Goal: Information Seeking & Learning: Compare options

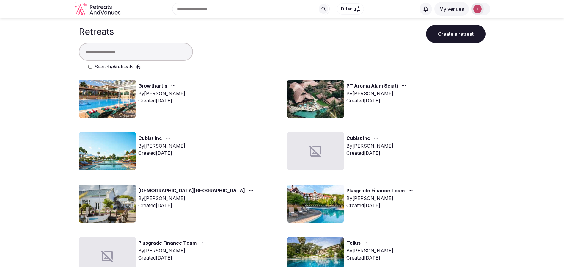
click at [124, 53] on input "text" at bounding box center [136, 52] width 114 height 18
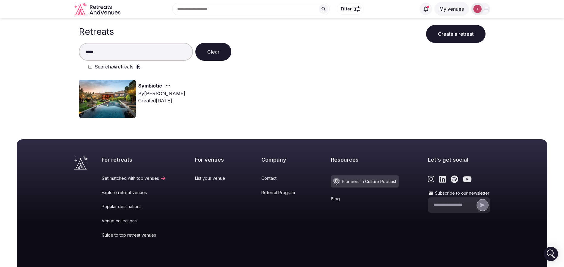
type input "*****"
click at [113, 104] on img at bounding box center [107, 99] width 57 height 38
click at [102, 102] on img at bounding box center [107, 99] width 57 height 38
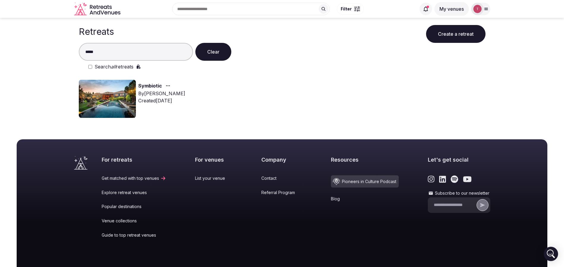
click at [124, 98] on img at bounding box center [107, 99] width 57 height 38
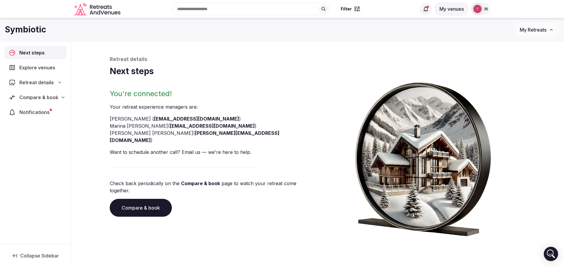
click at [150, 199] on link "Compare & book" at bounding box center [141, 208] width 62 height 18
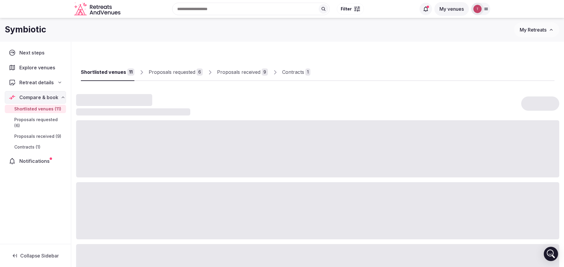
click at [238, 73] on div "Proposals received" at bounding box center [238, 71] width 43 height 7
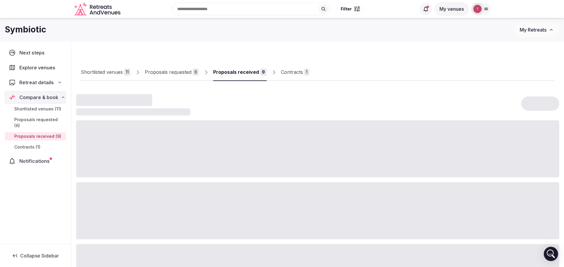
click at [304, 72] on div "1" at bounding box center [306, 71] width 5 height 7
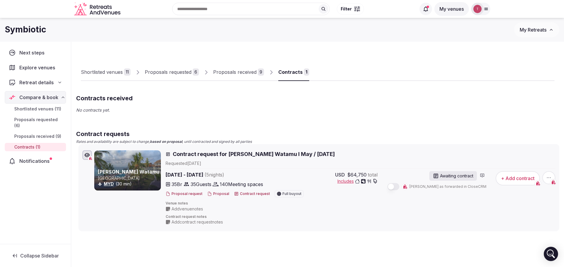
click at [114, 166] on div at bounding box center [127, 170] width 67 height 40
click at [219, 193] on button "Proposal" at bounding box center [218, 193] width 22 height 5
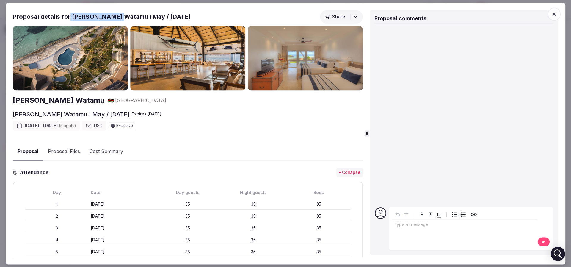
drag, startPoint x: 68, startPoint y: 17, endPoint x: 121, endPoint y: 17, distance: 53.2
click at [121, 17] on h2 "Proposal details for Hemingways Watamu I May / June 2026" at bounding box center [102, 16] width 178 height 8
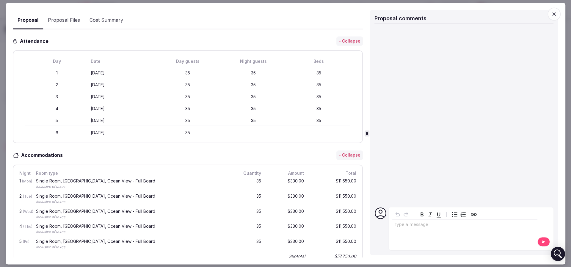
scroll to position [178, 0]
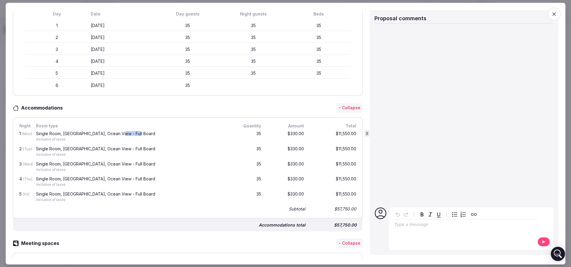
drag, startPoint x: 120, startPoint y: 133, endPoint x: 139, endPoint y: 134, distance: 18.8
click at [139, 134] on div "Single Room, North Wing, Ocean View - Full Board" at bounding box center [132, 133] width 192 height 4
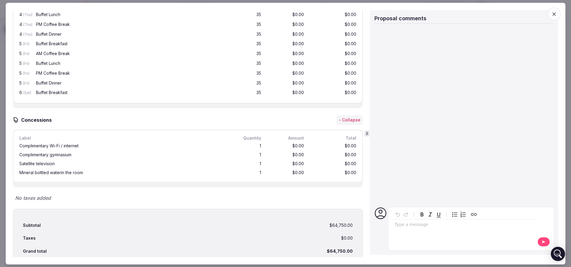
scroll to position [794, 0]
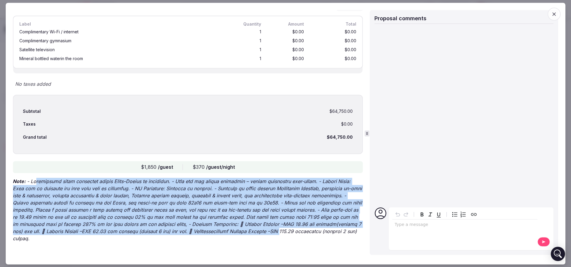
drag, startPoint x: 35, startPoint y: 180, endPoint x: 301, endPoint y: 227, distance: 270.9
click at [301, 227] on p "Note:" at bounding box center [188, 210] width 350 height 64
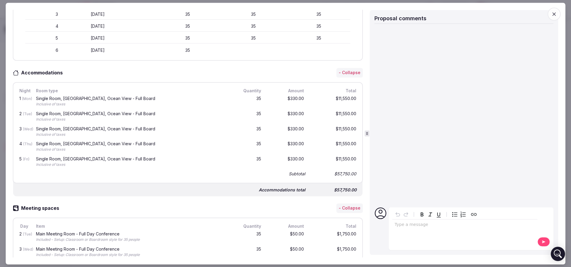
scroll to position [0, 0]
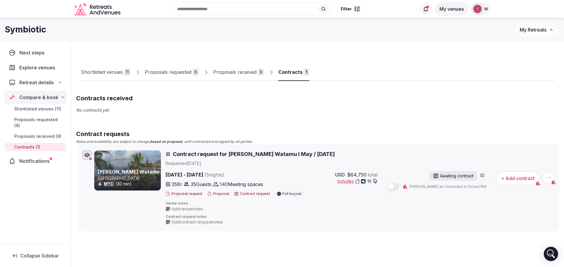
click at [251, 155] on span "Contract request for Hemingways Watamu I May / June 2026" at bounding box center [254, 153] width 162 height 7
drag, startPoint x: 171, startPoint y: 183, endPoint x: 186, endPoint y: 182, distance: 15.2
click at [186, 182] on div "35 Br 35 Guests 140 Meeting spaces" at bounding box center [235, 184] width 138 height 7
click at [181, 185] on span "35 Br" at bounding box center [177, 184] width 11 height 7
click at [208, 184] on span "35 Guests" at bounding box center [201, 184] width 21 height 7
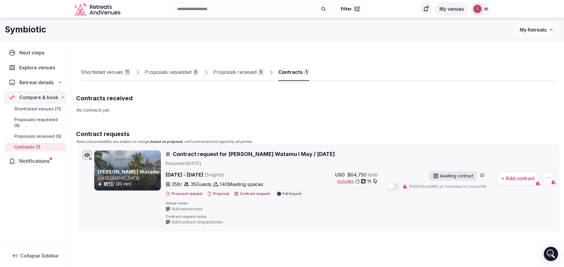
click at [218, 192] on button "Proposal" at bounding box center [218, 193] width 22 height 5
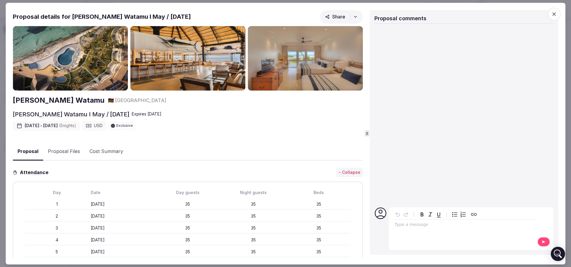
click at [62, 151] on button "Proposal Files" at bounding box center [64, 151] width 42 height 17
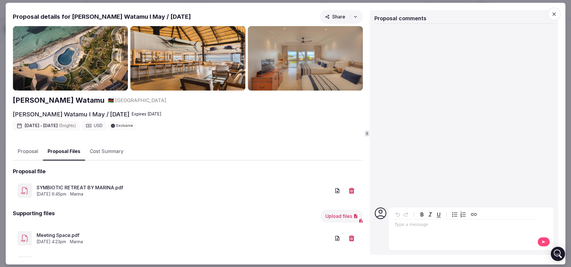
scroll to position [29, 0]
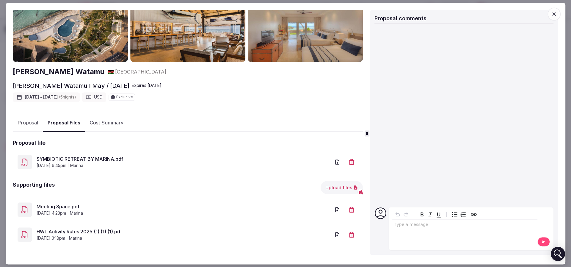
click at [95, 156] on link "SYMBIOTIC RETREAT BY MARINA.pdf" at bounding box center [184, 159] width 294 height 7
click at [66, 71] on h2 "Hemingways Watamu" at bounding box center [59, 72] width 92 height 10
click at [33, 123] on button "Proposal" at bounding box center [28, 123] width 30 height 17
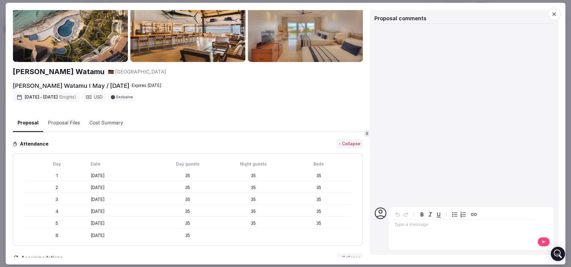
click at [71, 119] on button "Proposal Files" at bounding box center [64, 123] width 42 height 17
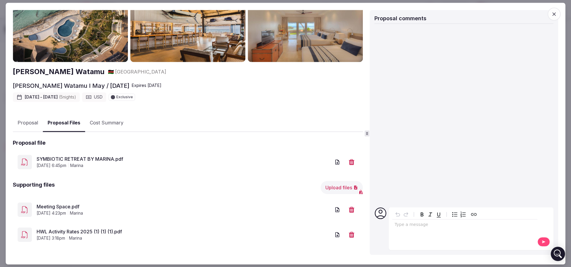
click at [76, 156] on link "SYMBIOTIC RETREAT BY MARINA.pdf" at bounding box center [184, 159] width 294 height 7
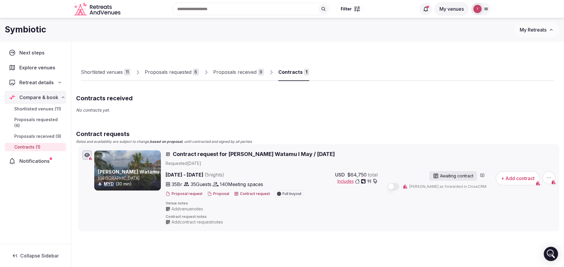
click at [220, 194] on button "Proposal" at bounding box center [218, 193] width 22 height 5
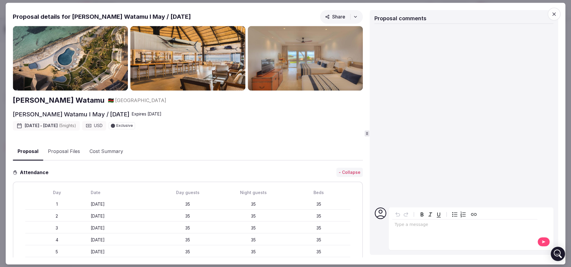
click at [70, 151] on button "Proposal Files" at bounding box center [64, 151] width 42 height 17
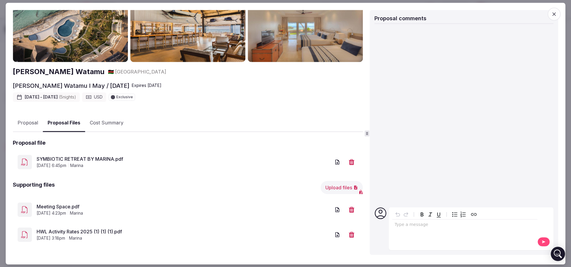
click at [49, 206] on link "Meeting Space.pdf" at bounding box center [184, 206] width 294 height 7
click at [554, 15] on icon "button" at bounding box center [554, 14] width 6 height 6
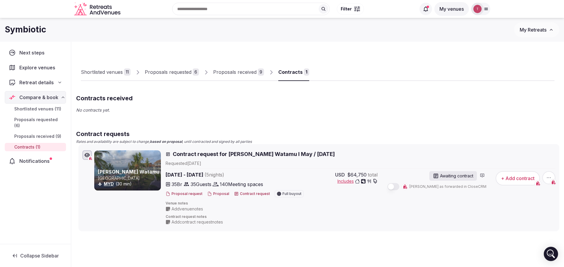
click at [213, 195] on button "Proposal" at bounding box center [218, 193] width 22 height 5
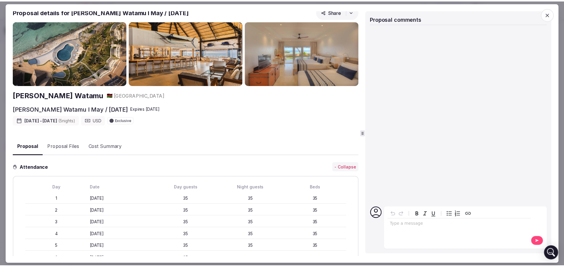
scroll to position [0, 0]
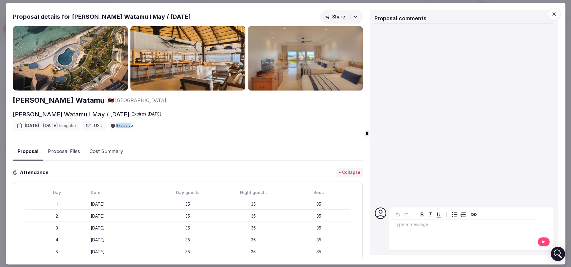
drag, startPoint x: 128, startPoint y: 125, endPoint x: 145, endPoint y: 124, distance: 16.4
click at [135, 124] on div "Exclusive" at bounding box center [122, 125] width 26 height 7
click at [133, 124] on span "Exclusive" at bounding box center [124, 126] width 17 height 4
drag, startPoint x: 154, startPoint y: 124, endPoint x: 123, endPoint y: 124, distance: 31.5
click at [123, 124] on div "May 18th - 23rd, 2026 ( 5 night s ) USD Exclusive" at bounding box center [188, 126] width 350 height 10
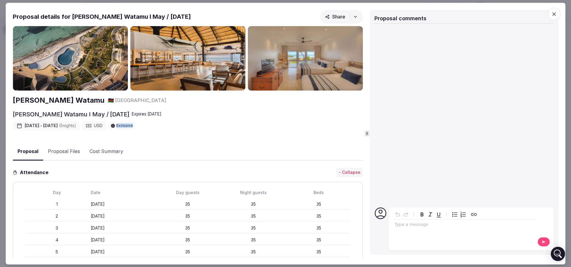
click at [176, 126] on div "May 18th - 23rd, 2026 ( 5 night s ) USD Exclusive" at bounding box center [188, 126] width 350 height 10
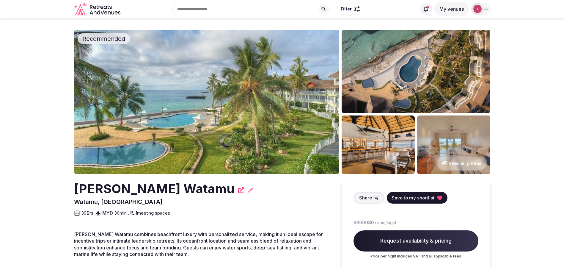
click at [100, 189] on h2 "Hemingways Watamu" at bounding box center [154, 189] width 161 height 18
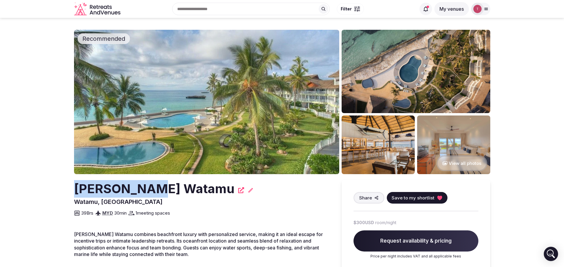
copy h2 "Hemingways"
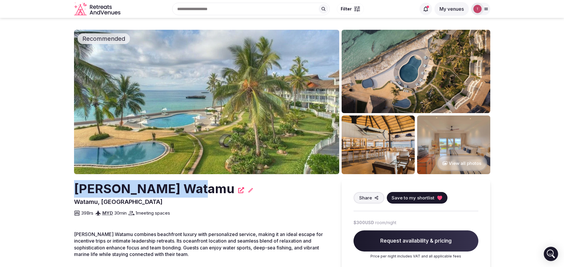
drag, startPoint x: 65, startPoint y: 191, endPoint x: 208, endPoint y: 188, distance: 142.5
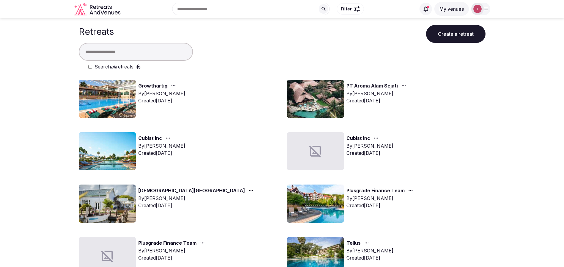
click at [122, 53] on input "text" at bounding box center [136, 52] width 114 height 18
click at [109, 144] on img at bounding box center [107, 151] width 57 height 38
click at [118, 143] on img at bounding box center [107, 151] width 57 height 38
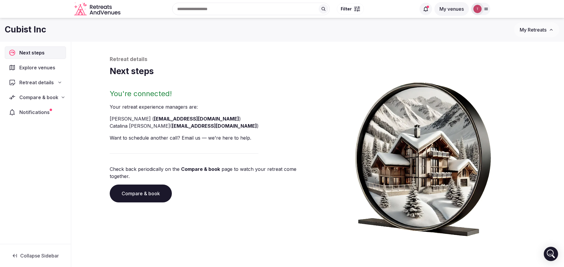
click at [153, 191] on link "Compare & book" at bounding box center [141, 193] width 62 height 18
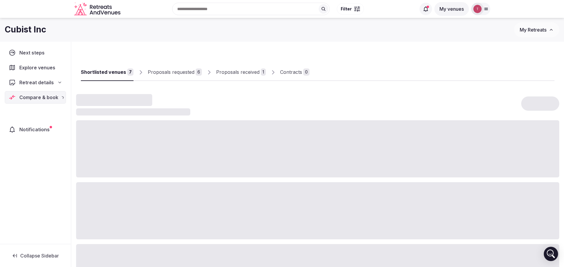
click at [153, 187] on div at bounding box center [317, 210] width 483 height 57
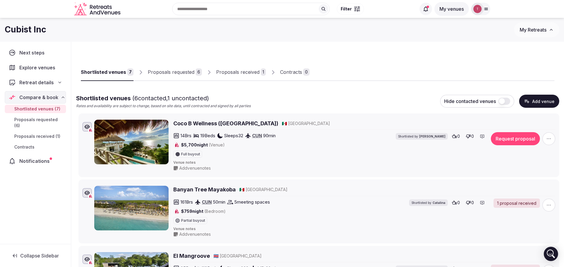
click at [170, 72] on div "Proposals requested" at bounding box center [171, 71] width 47 height 7
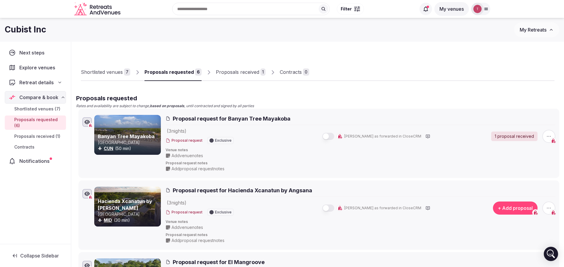
click at [115, 73] on div "Shortlisted venues" at bounding box center [102, 71] width 42 height 7
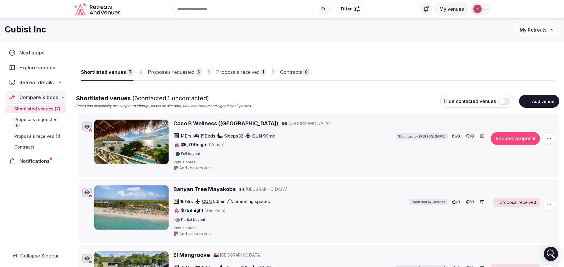
click at [115, 72] on div "Shortlisted venues" at bounding box center [103, 71] width 45 height 7
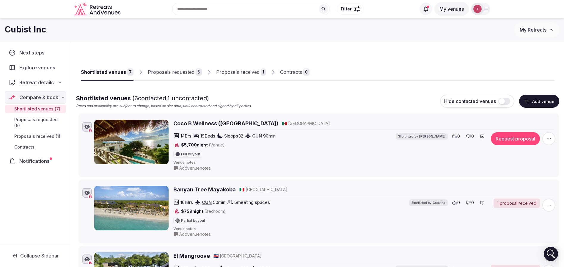
click at [539, 98] on button "Add venue" at bounding box center [539, 101] width 40 height 13
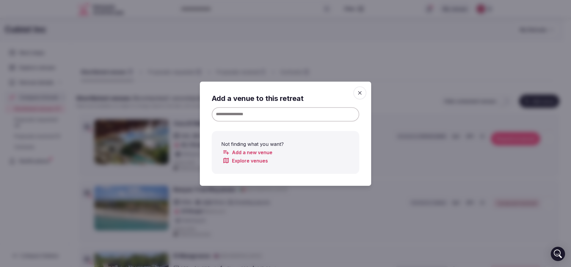
click at [268, 110] on input at bounding box center [286, 114] width 148 height 14
paste input "**********"
type input "**********"
click at [249, 114] on input "**********" at bounding box center [286, 114] width 148 height 14
drag, startPoint x: 179, startPoint y: 110, endPoint x: 173, endPoint y: 109, distance: 5.7
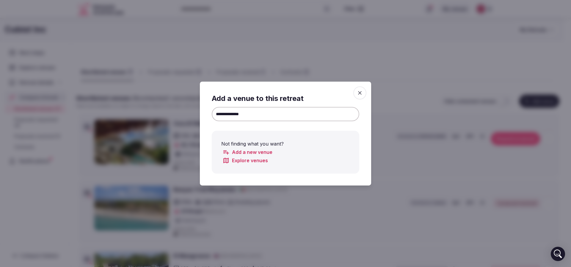
click at [364, 94] on span "button" at bounding box center [359, 92] width 13 height 13
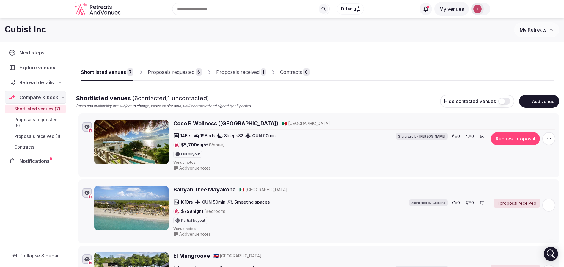
click at [544, 101] on button "Add venue" at bounding box center [539, 101] width 40 height 13
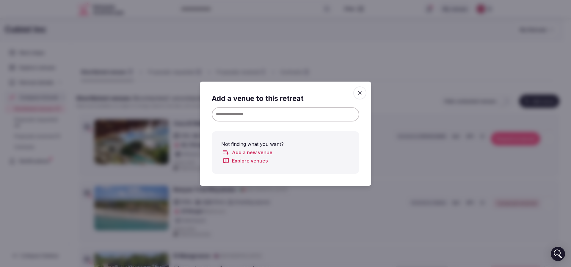
click at [269, 116] on input at bounding box center [286, 114] width 148 height 14
paste input "**********"
drag, startPoint x: 243, startPoint y: 115, endPoint x: 376, endPoint y: 121, distance: 132.8
type input "**********"
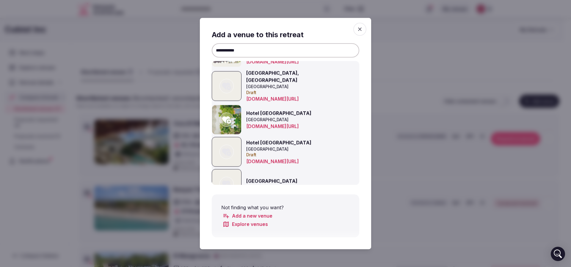
scroll to position [37, 0]
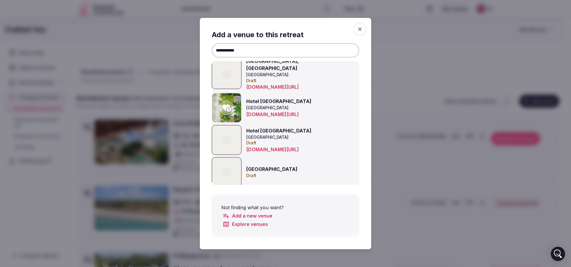
click at [227, 105] on icon at bounding box center [226, 107] width 9 height 7
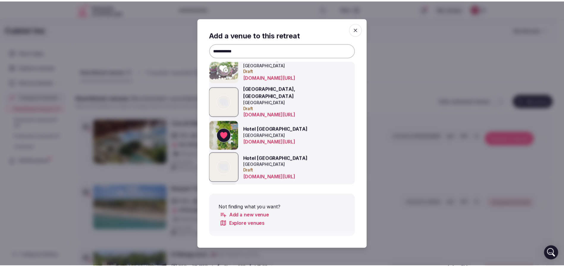
scroll to position [0, 0]
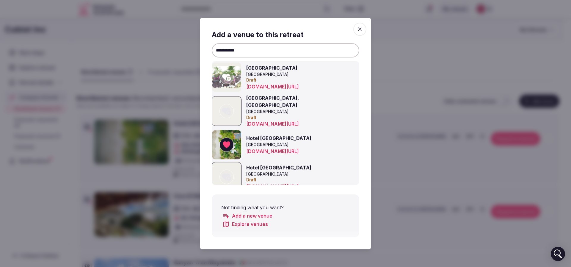
click at [227, 108] on icon at bounding box center [226, 111] width 9 height 7
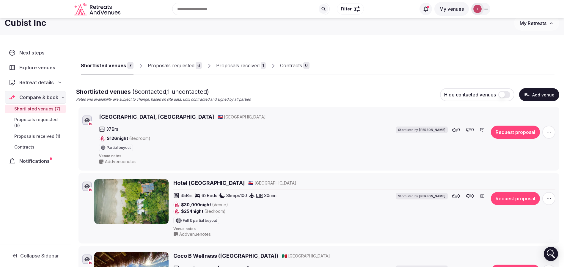
scroll to position [45, 0]
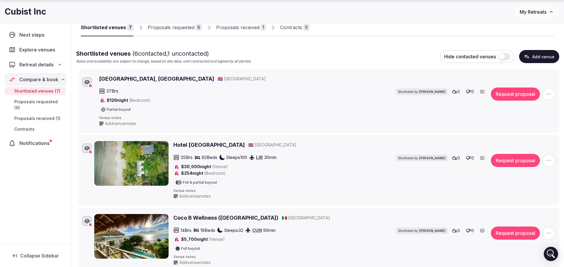
click at [198, 145] on h2 "Hotel [GEOGRAPHIC_DATA]" at bounding box center [208, 144] width 71 height 7
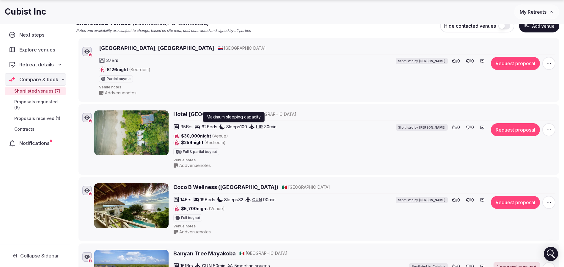
scroll to position [89, 0]
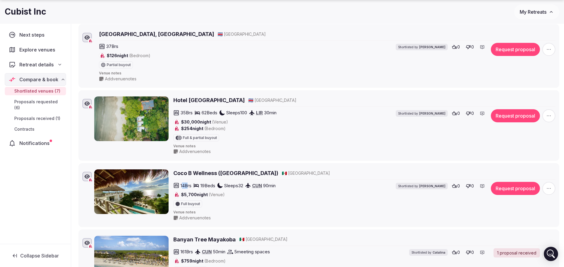
drag, startPoint x: 182, startPoint y: 186, endPoint x: 187, endPoint y: 185, distance: 4.7
click at [187, 185] on span "14 Brs" at bounding box center [186, 185] width 11 height 6
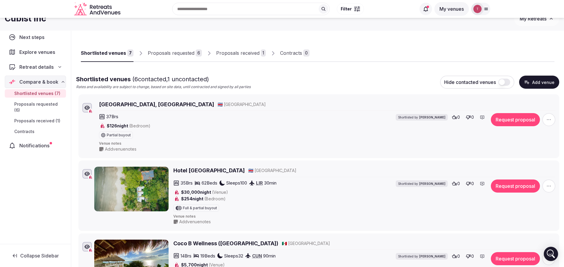
scroll to position [0, 0]
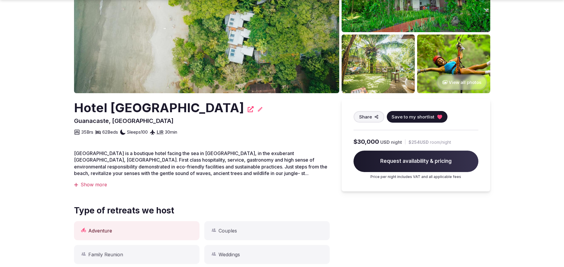
scroll to position [89, 0]
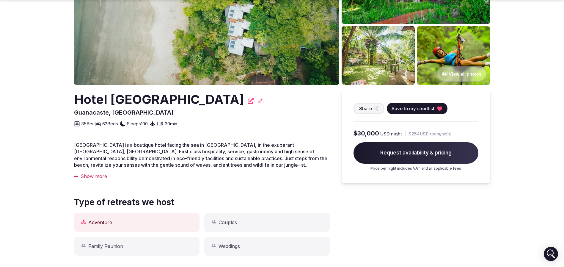
click at [168, 29] on img at bounding box center [206, 13] width 265 height 144
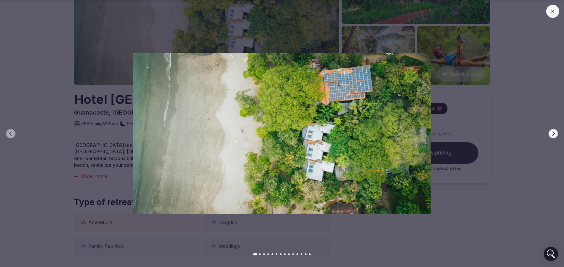
click at [554, 133] on icon "button" at bounding box center [554, 133] width 2 height 4
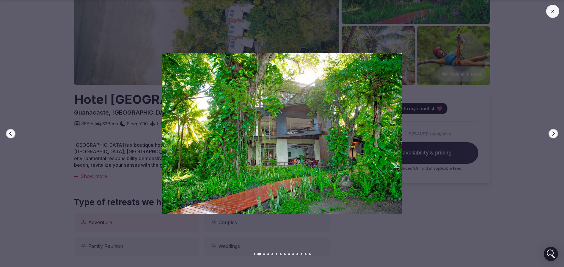
click at [554, 133] on icon "button" at bounding box center [553, 133] width 5 height 5
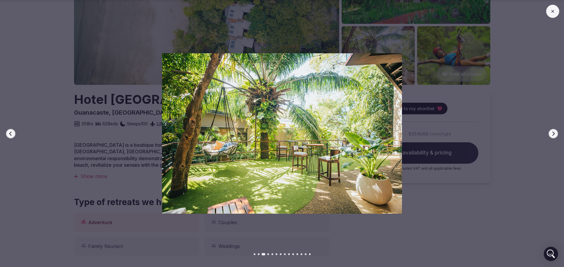
click at [554, 133] on icon "button" at bounding box center [553, 133] width 5 height 5
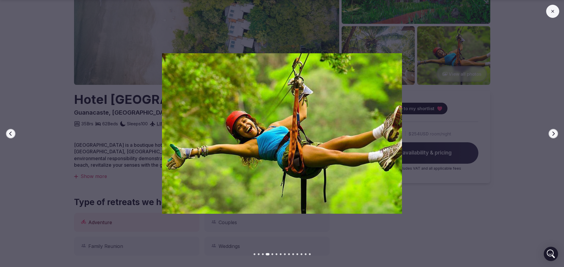
click at [554, 134] on icon "button" at bounding box center [553, 133] width 5 height 5
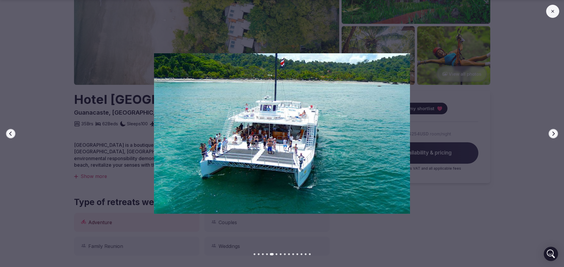
click at [554, 134] on icon "button" at bounding box center [553, 133] width 5 height 5
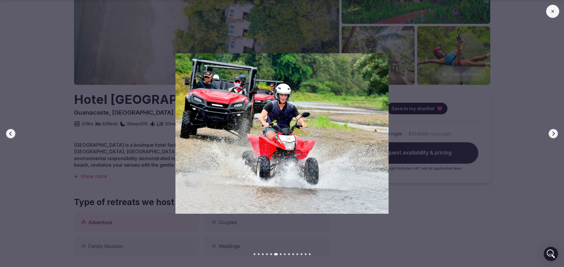
click at [554, 134] on icon "button" at bounding box center [553, 133] width 5 height 5
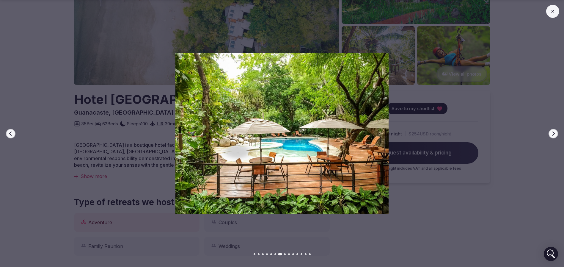
click at [553, 135] on icon "button" at bounding box center [553, 133] width 5 height 5
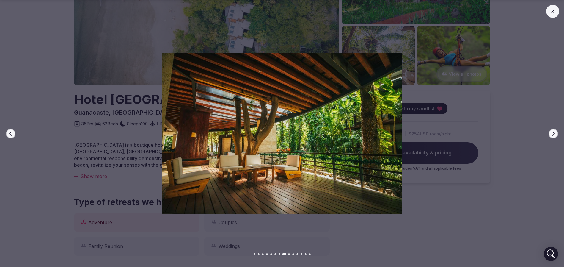
click at [553, 135] on icon "button" at bounding box center [553, 133] width 5 height 5
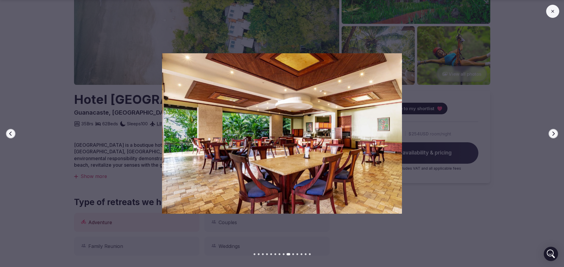
click at [553, 135] on icon "button" at bounding box center [554, 133] width 2 height 4
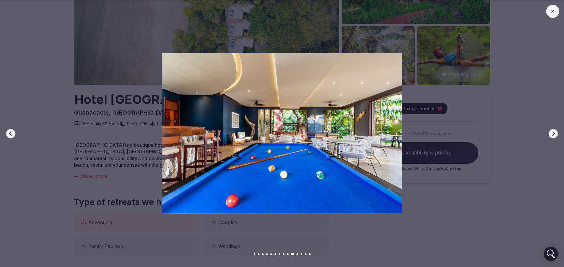
click at [553, 135] on icon "button" at bounding box center [554, 133] width 2 height 4
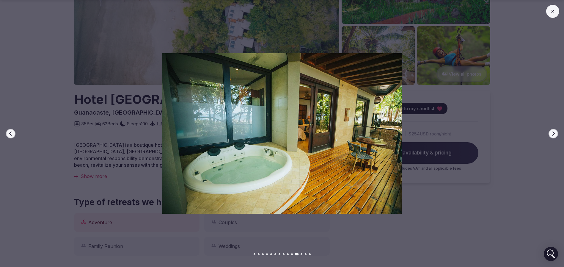
click at [553, 135] on icon "button" at bounding box center [554, 133] width 2 height 4
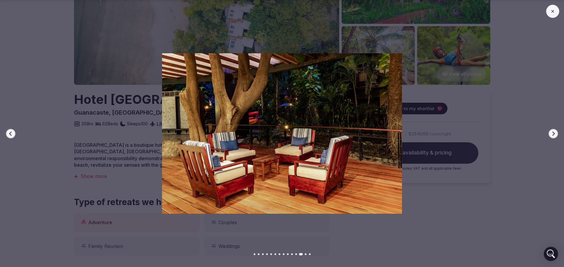
click at [553, 135] on icon "button" at bounding box center [554, 133] width 2 height 4
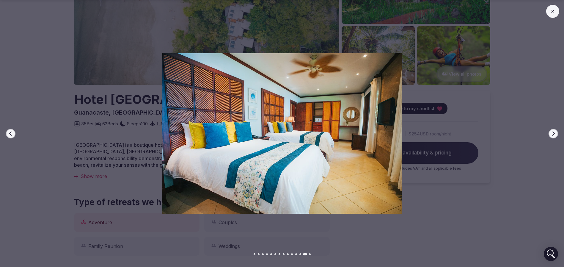
click at [553, 135] on icon "button" at bounding box center [554, 133] width 2 height 4
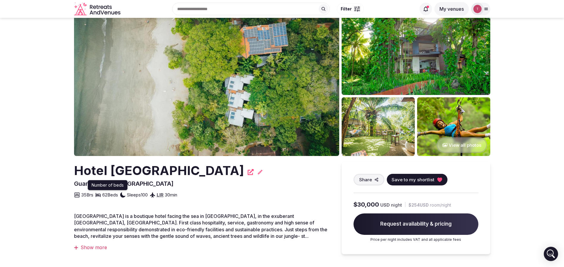
scroll to position [0, 0]
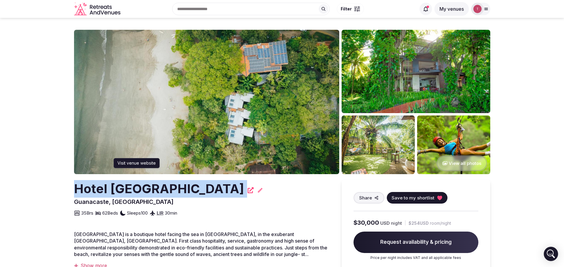
drag, startPoint x: 61, startPoint y: 185, endPoint x: 209, endPoint y: 187, distance: 147.5
copy div "Hotel Bosque del Mar"
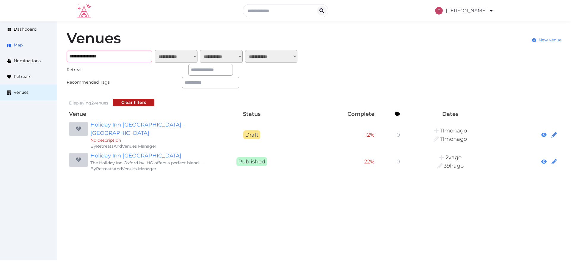
drag, startPoint x: 127, startPoint y: 53, endPoint x: 0, endPoint y: 47, distance: 127.4
click at [0, 47] on div "**********" at bounding box center [285, 101] width 571 height 161
paste input "**"
type input "**********"
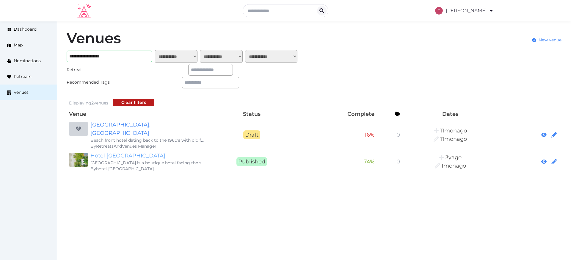
click at [139, 151] on link "Hotel [GEOGRAPHIC_DATA]" at bounding box center [147, 155] width 114 height 8
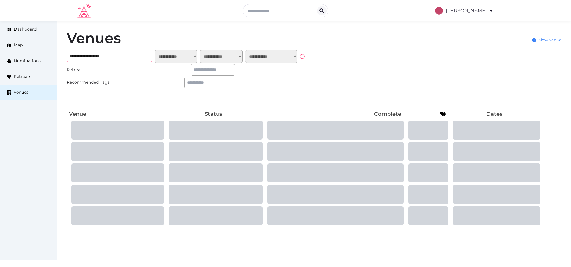
click at [134, 56] on input "**********" at bounding box center [110, 57] width 86 height 12
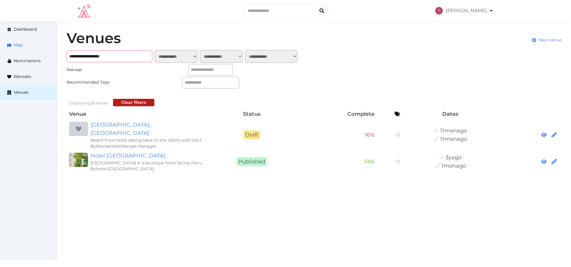
drag, startPoint x: 131, startPoint y: 54, endPoint x: 0, endPoint y: 48, distance: 131.3
click at [0, 48] on div "**********" at bounding box center [285, 101] width 571 height 161
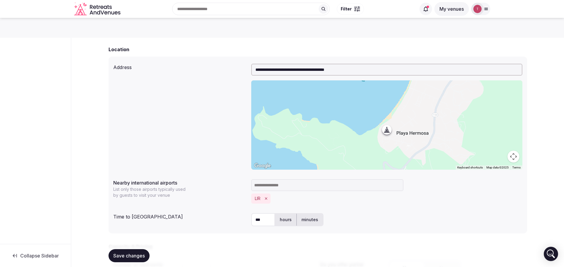
scroll to position [134, 0]
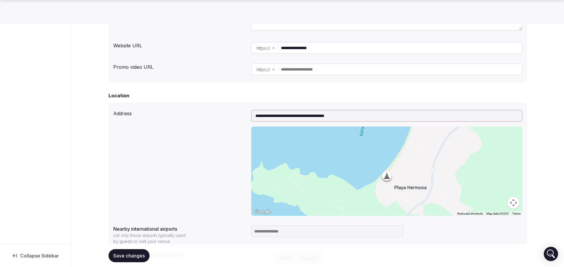
scroll to position [178, 0]
